Goal: Information Seeking & Learning: Understand process/instructions

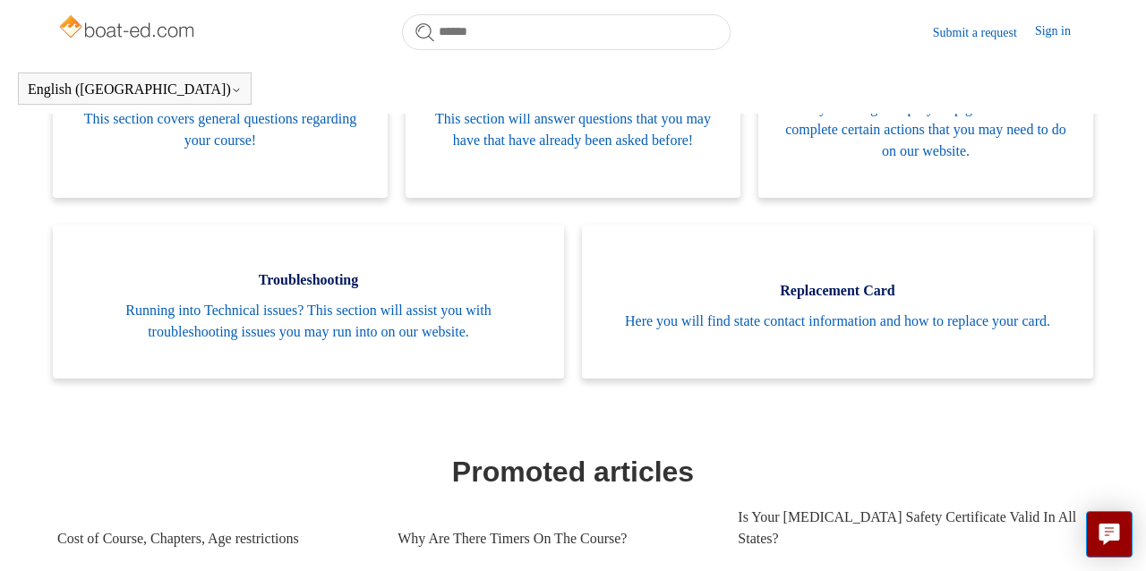
scroll to position [445, 0]
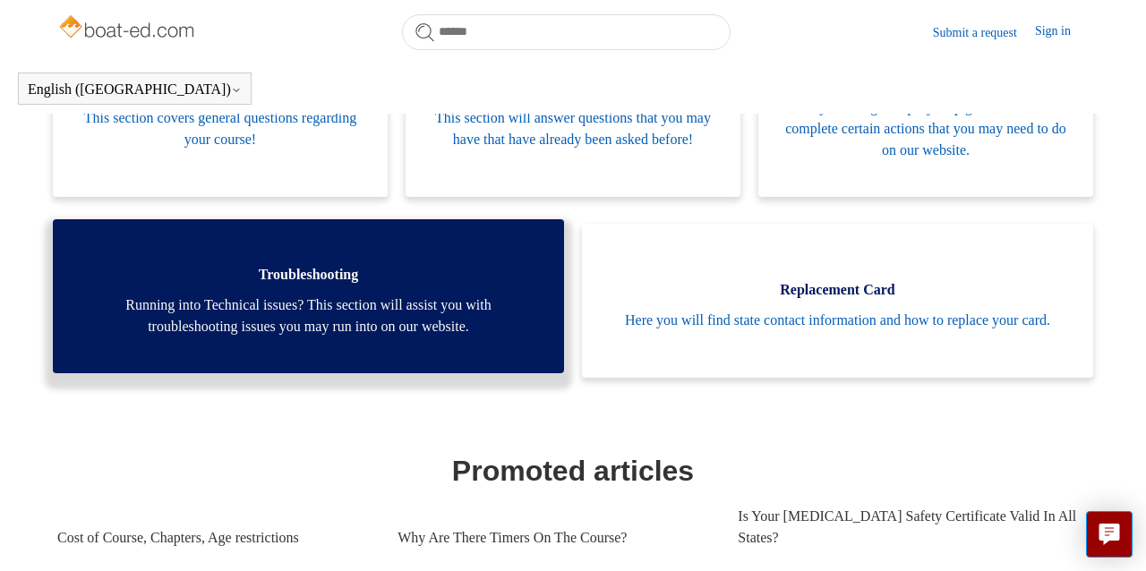
click at [305, 293] on link "Troubleshooting Running into Technical issues? This section will assist you wit…" at bounding box center [308, 296] width 511 height 154
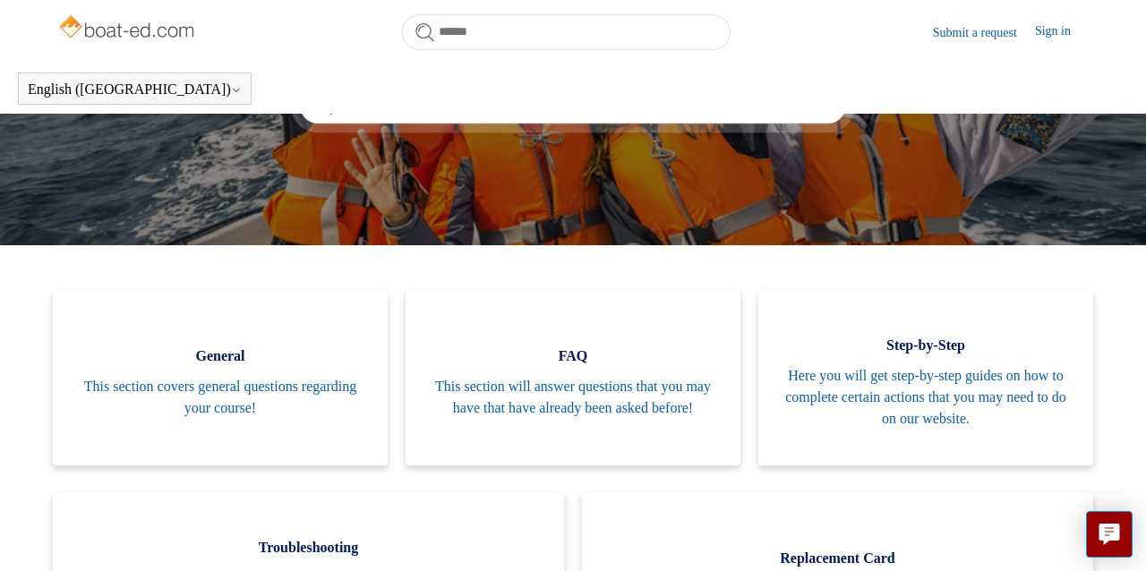
scroll to position [0, 0]
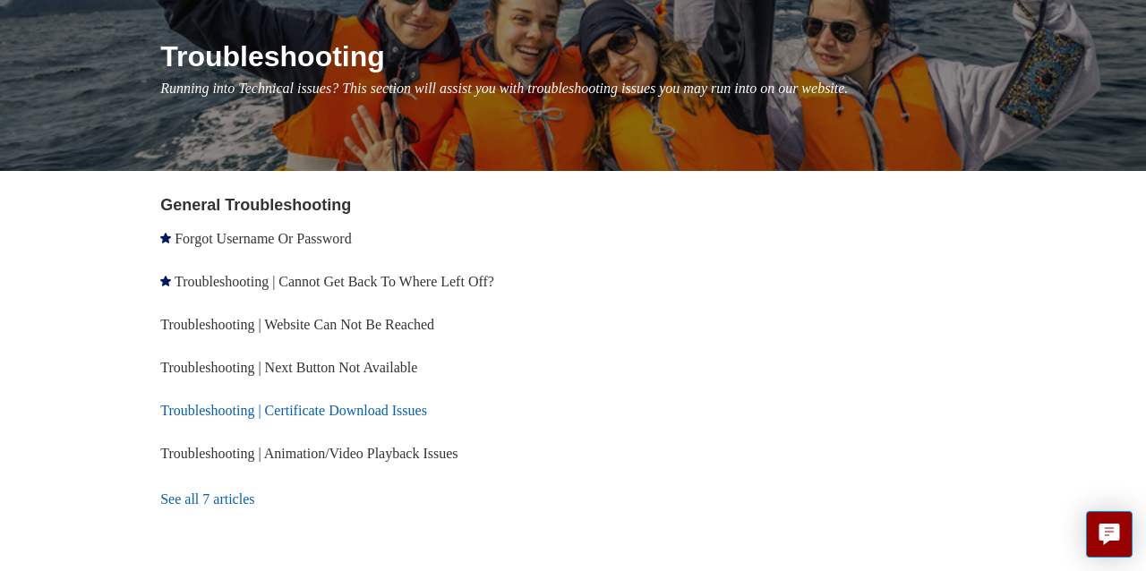
scroll to position [200, 0]
click at [331, 365] on link "Troubleshooting | Next Button Not Available" at bounding box center [288, 367] width 257 height 15
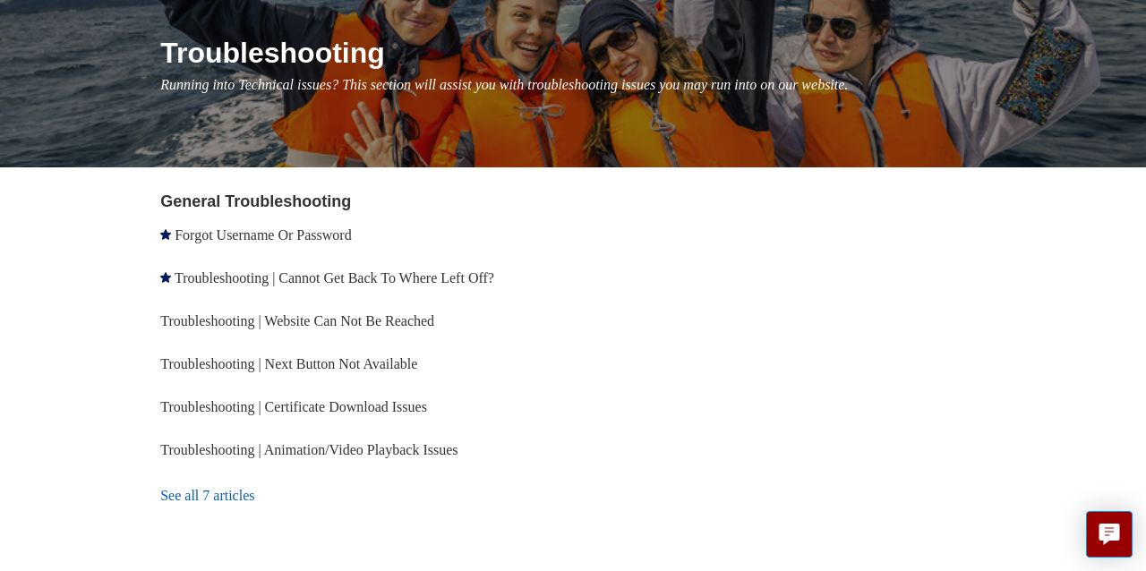
scroll to position [202, 0]
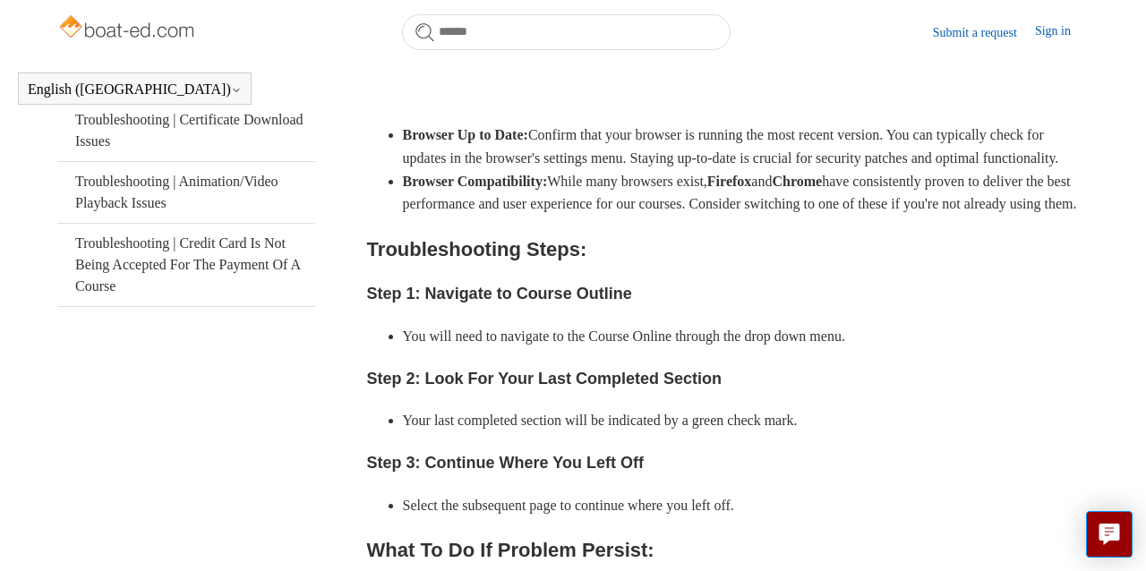
scroll to position [470, 0]
